Goal: Check status: Check status

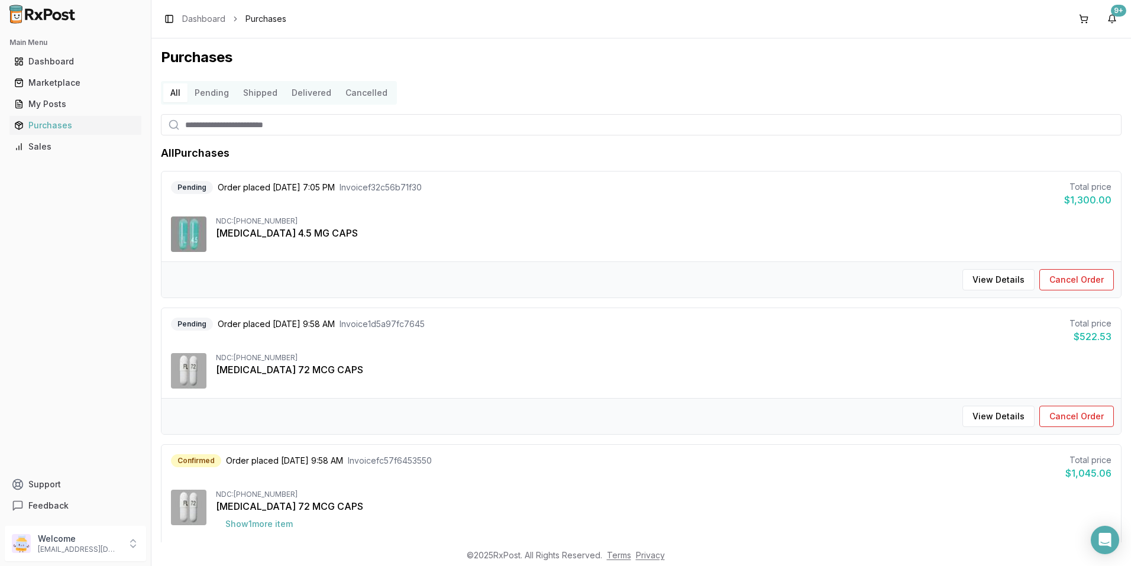
click at [343, 130] on input "search" at bounding box center [641, 124] width 961 height 21
type input "*******"
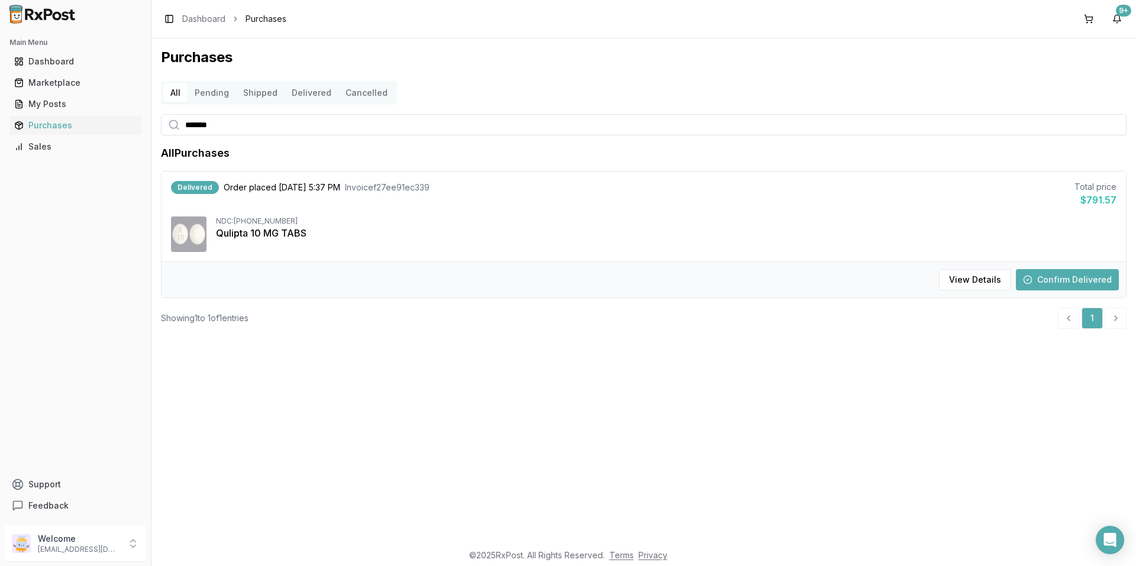
click at [337, 223] on div "NDC: [PHONE_NUMBER]" at bounding box center [666, 221] width 901 height 9
click at [367, 241] on div "NDC: [PHONE_NUMBER] Qulipta 10 MG TABS" at bounding box center [644, 235] width 946 height 36
click at [968, 276] on button "View Details" at bounding box center [975, 279] width 72 height 21
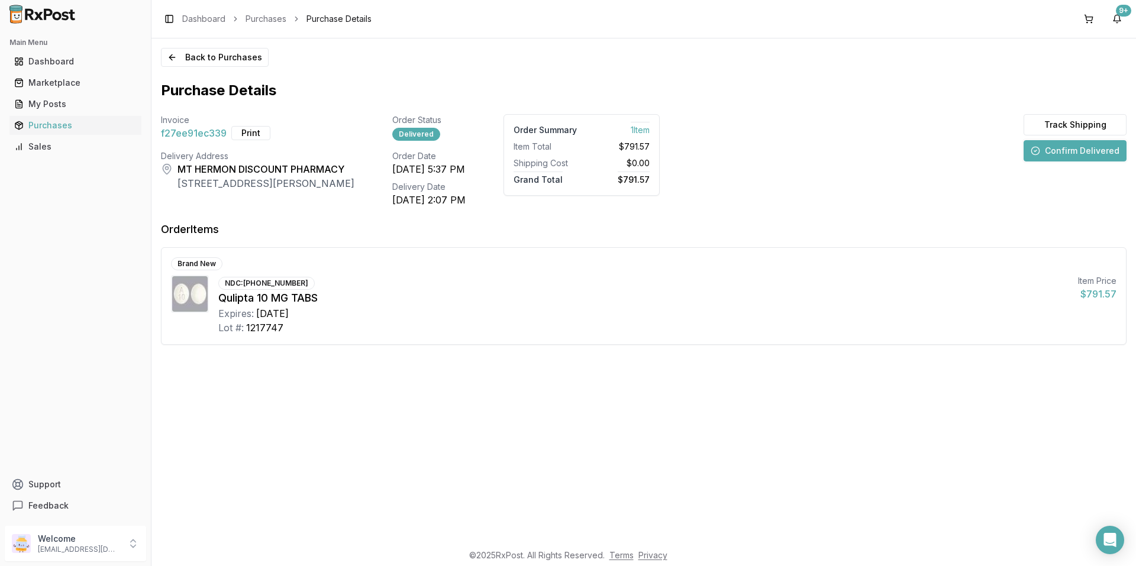
click at [586, 304] on div "Qulipta 10 MG TABS" at bounding box center [643, 298] width 850 height 17
click at [705, 379] on div "Back to Purchases Purchase Details Invoice f27ee91ec339 Print Order Status Deli…" at bounding box center [643, 290] width 985 height 504
click at [684, 273] on div "Brand New NDC: [PHONE_NUMBER] Qulipta 10 MG TABS Expires: [DATE] Lot #: 1217747…" at bounding box center [644, 296] width 965 height 96
click at [772, 155] on div "Invoice f27ee91ec339 Print Order Status Delivered Order Summary 1 Item Item Tot…" at bounding box center [644, 160] width 966 height 93
click at [772, 163] on div "Invoice f27ee91ec339 Print Order Status Delivered Order Summary 1 Item Item Tot…" at bounding box center [644, 160] width 966 height 93
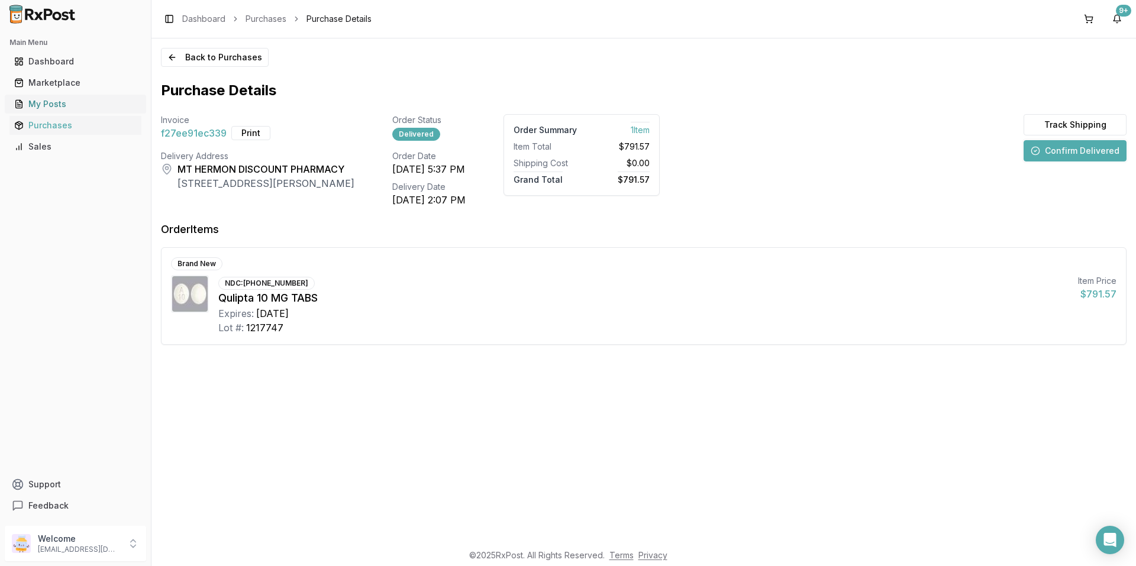
click at [34, 104] on div "My Posts" at bounding box center [75, 104] width 122 height 12
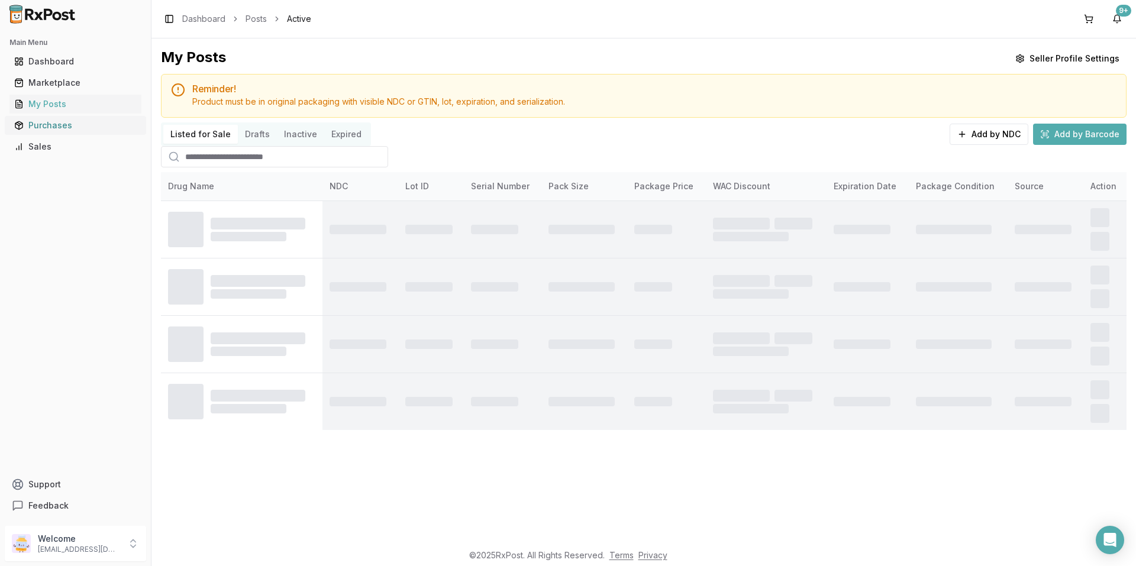
click at [43, 130] on div "Purchases" at bounding box center [75, 126] width 122 height 12
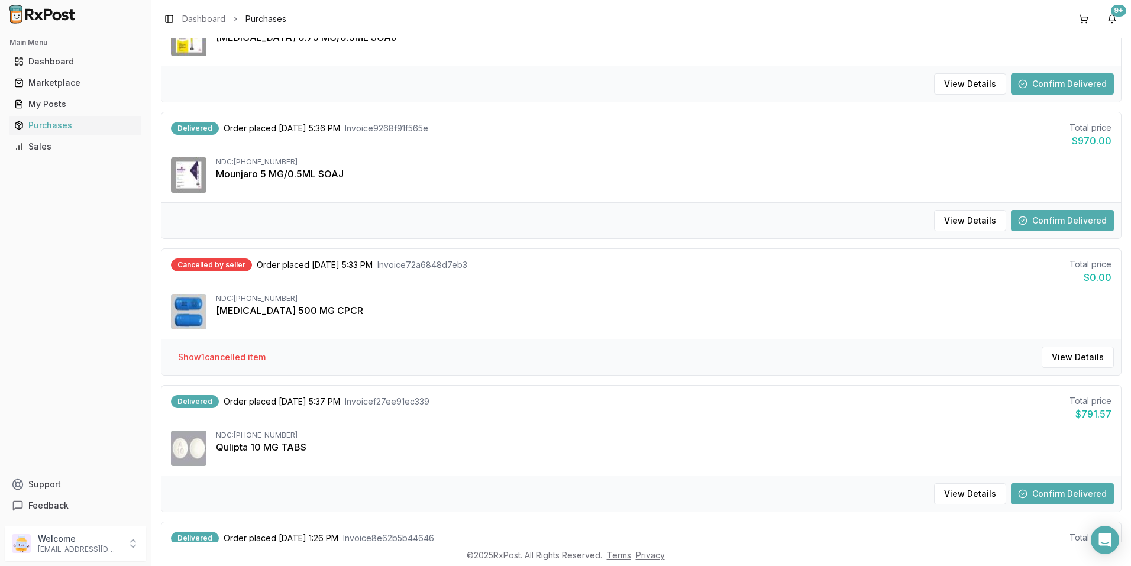
scroll to position [1073, 0]
